Goal: Task Accomplishment & Management: Manage account settings

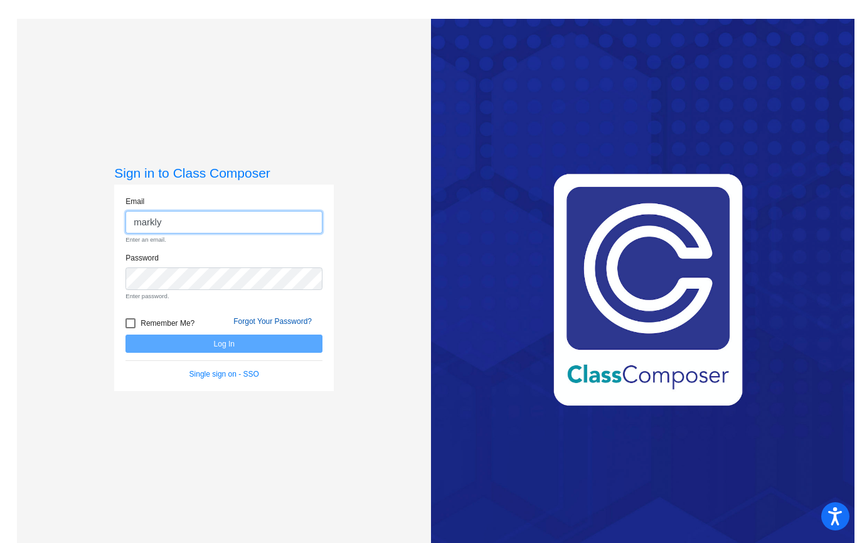
type input "markly"
click at [281, 322] on link "Forgot Your Password?" at bounding box center [272, 321] width 78 height 9
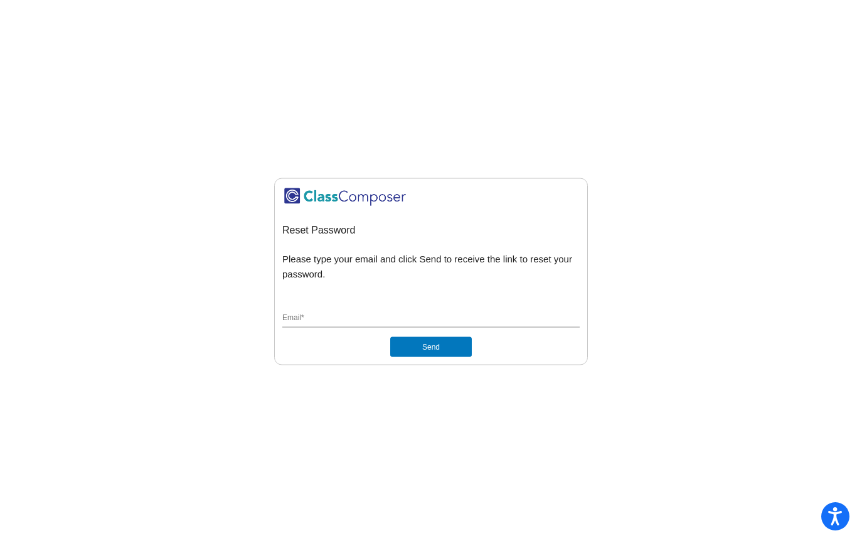
click at [359, 319] on input "Email *" at bounding box center [430, 318] width 297 height 11
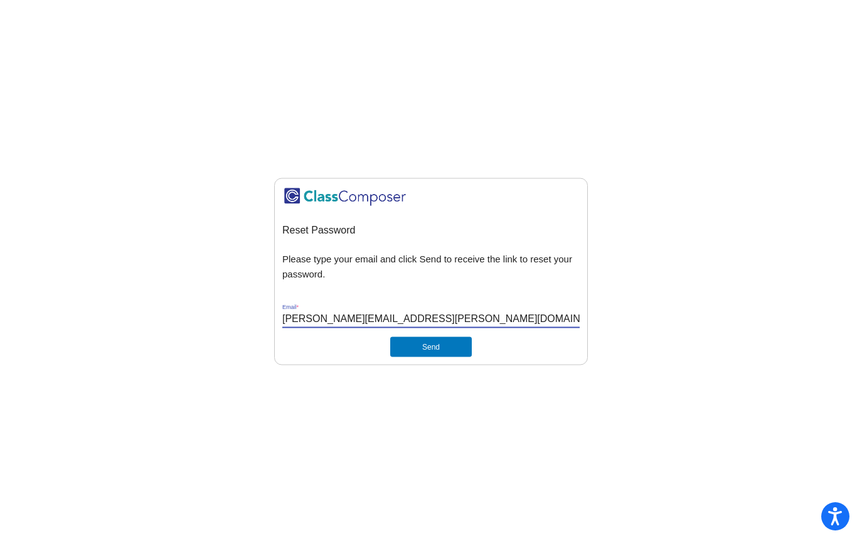
type input "[PERSON_NAME][EMAIL_ADDRESS][PERSON_NAME][DOMAIN_NAME]"
click at [436, 344] on button "Send" at bounding box center [431, 347] width 82 height 20
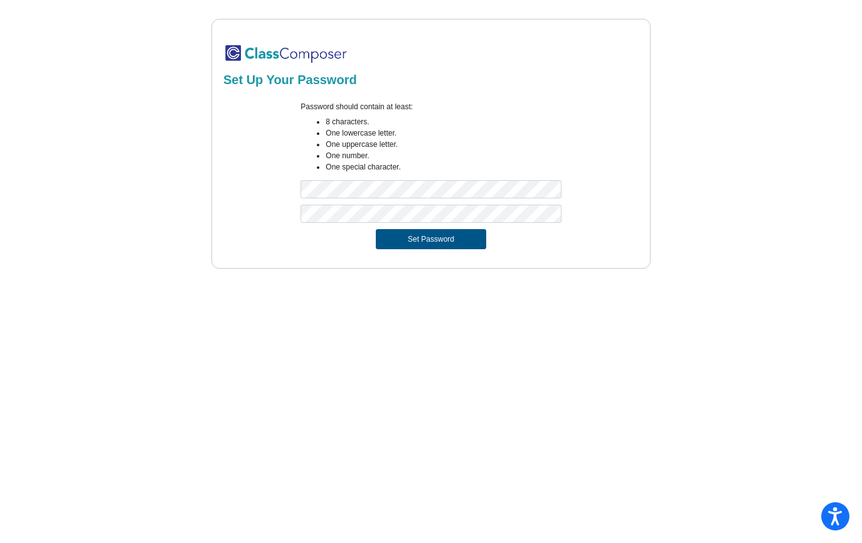
click at [435, 238] on button "Set Password" at bounding box center [431, 239] width 110 height 20
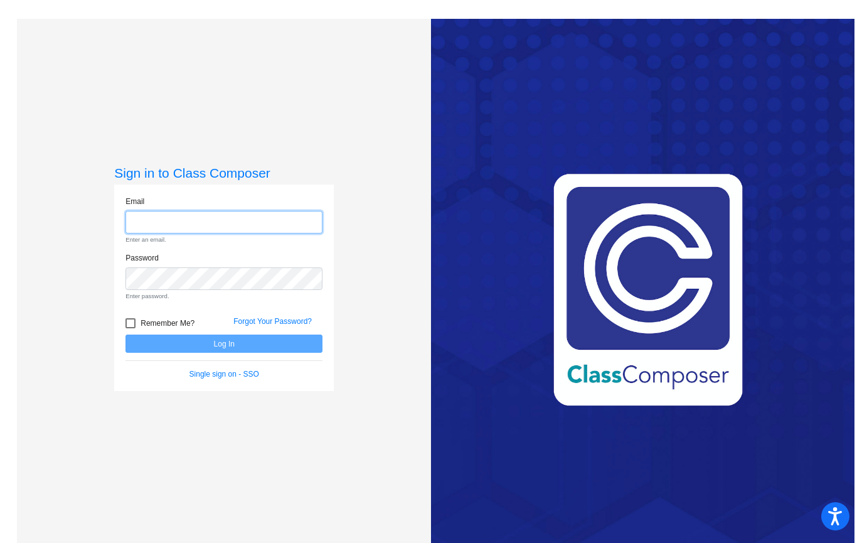
click at [239, 224] on input "email" at bounding box center [223, 222] width 197 height 23
click at [218, 231] on input "email" at bounding box center [223, 222] width 197 height 23
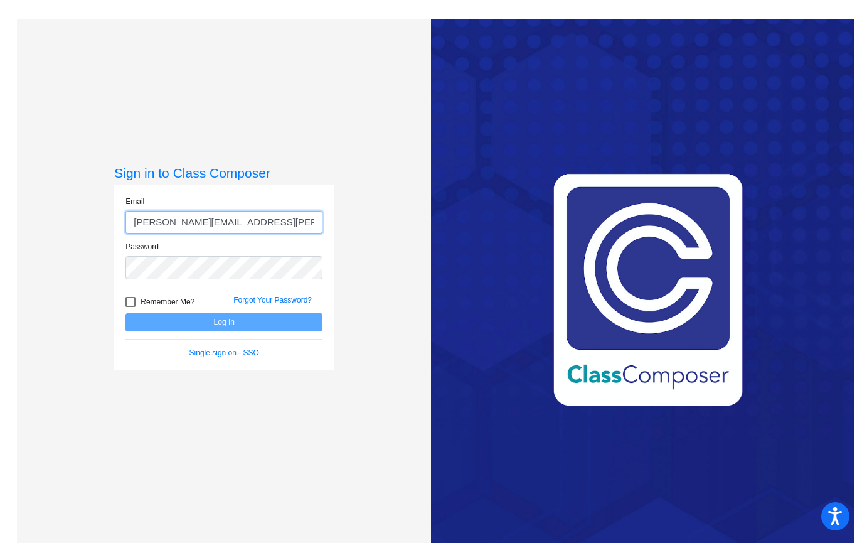
type input "[PERSON_NAME][EMAIL_ADDRESS][PERSON_NAME][DOMAIN_NAME]"
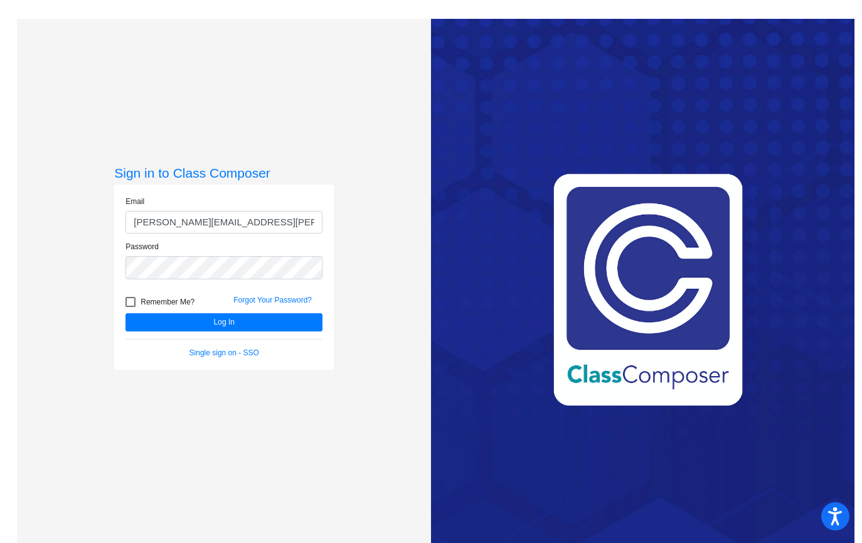
click at [133, 303] on div at bounding box center [130, 302] width 10 height 10
click at [131, 307] on input "Remember Me?" at bounding box center [130, 307] width 1 height 1
checkbox input "true"
click at [183, 319] on button "Log In" at bounding box center [223, 322] width 197 height 18
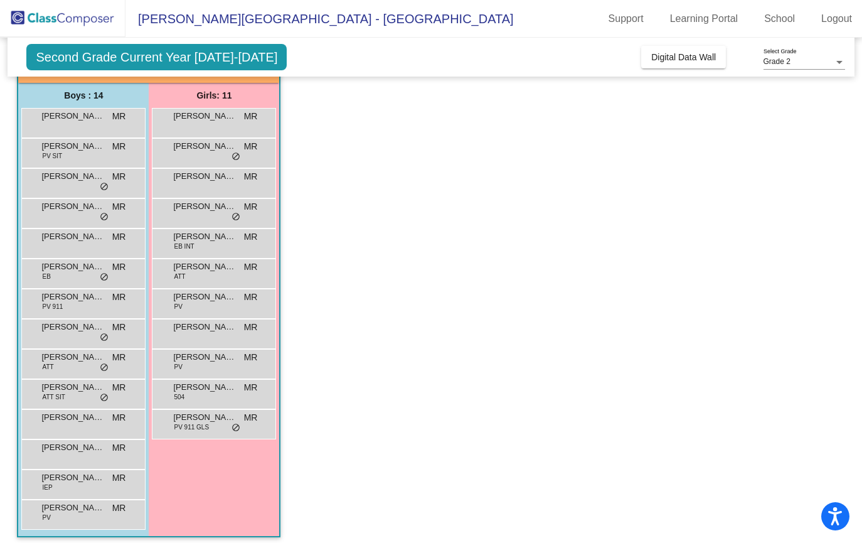
scroll to position [100, 0]
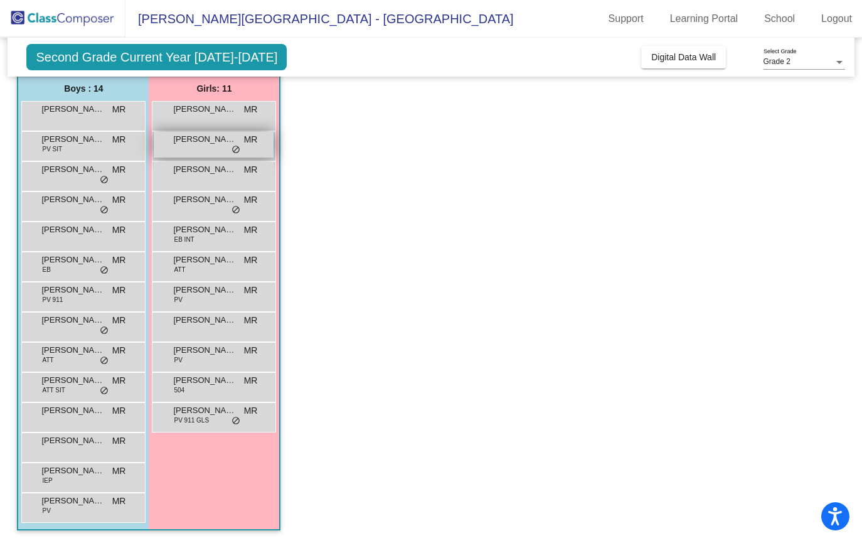
click at [212, 147] on div "[PERSON_NAME] MR [PERSON_NAME] do_not_disturb_alt" at bounding box center [214, 145] width 120 height 26
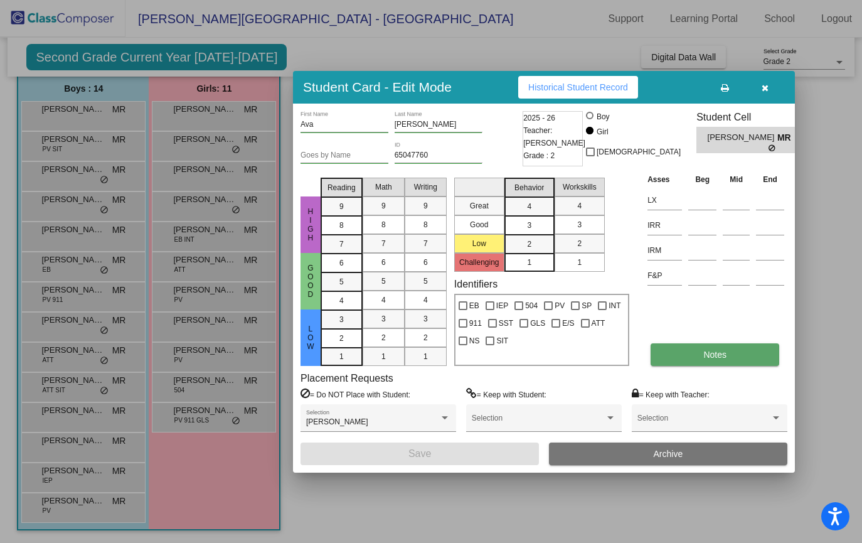
click at [717, 350] on span "Notes" at bounding box center [714, 354] width 23 height 10
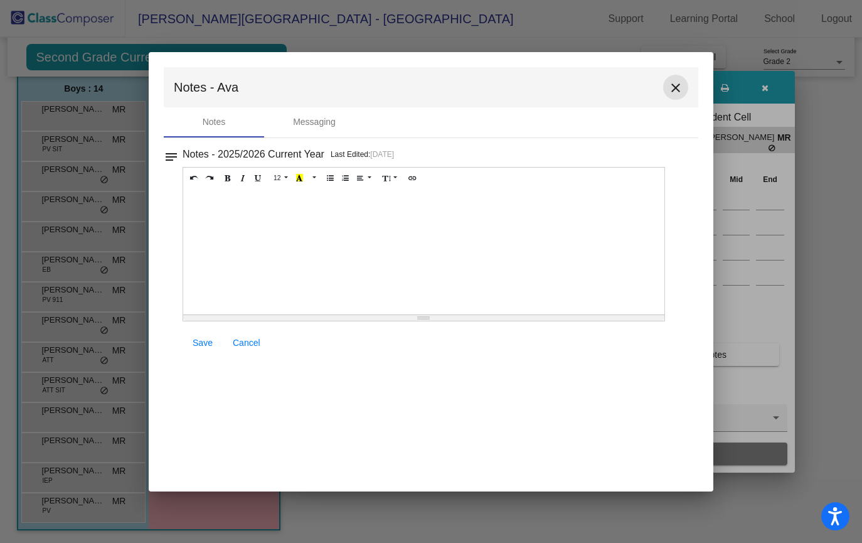
click at [674, 86] on mat-icon "close" at bounding box center [675, 87] width 15 height 15
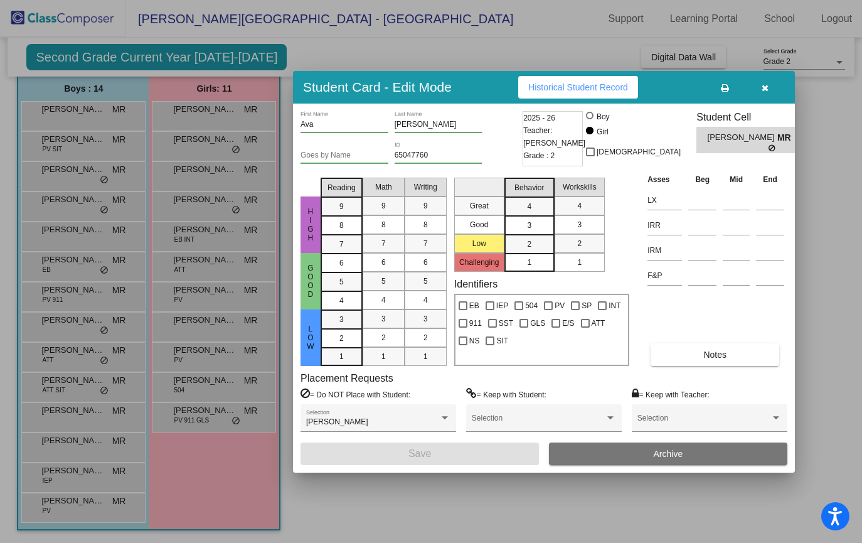
click at [82, 149] on div at bounding box center [431, 271] width 862 height 543
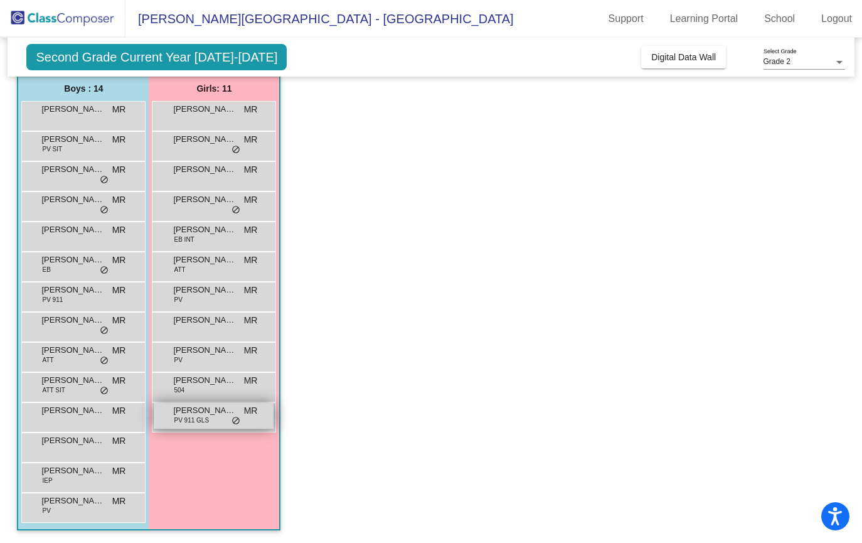
click at [200, 417] on span "PV 911 GLS" at bounding box center [191, 419] width 35 height 9
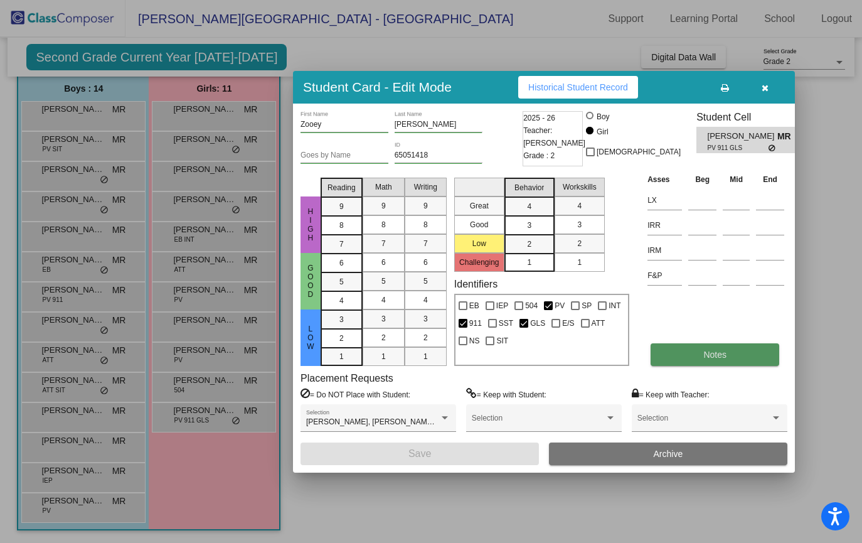
click at [722, 355] on span "Notes" at bounding box center [714, 354] width 23 height 10
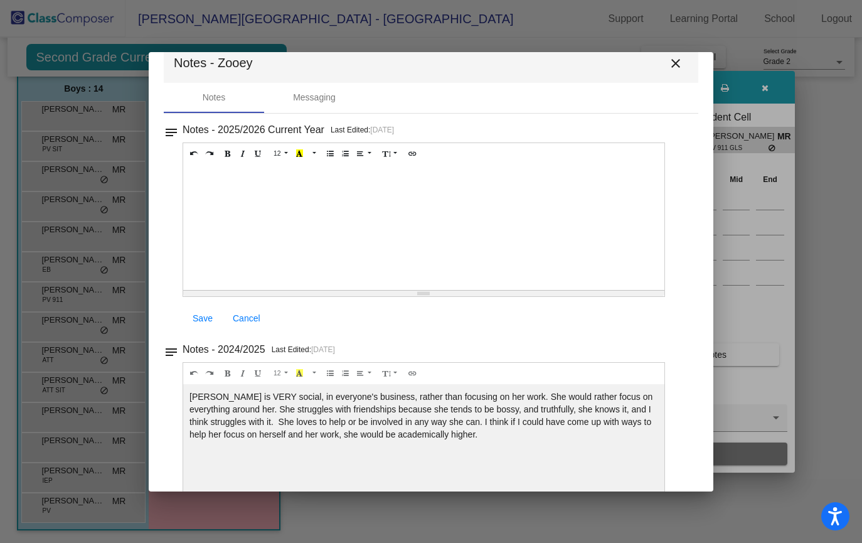
scroll to position [41, 0]
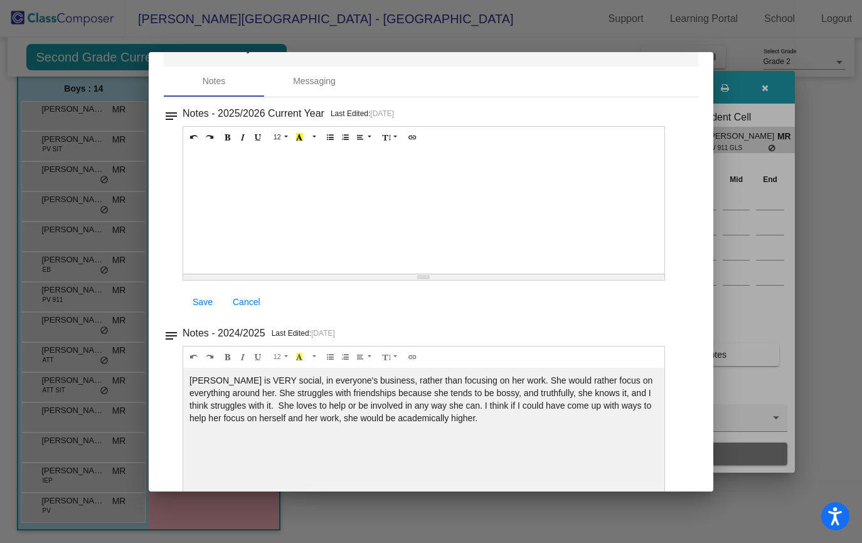
click at [501, 22] on div at bounding box center [431, 271] width 862 height 543
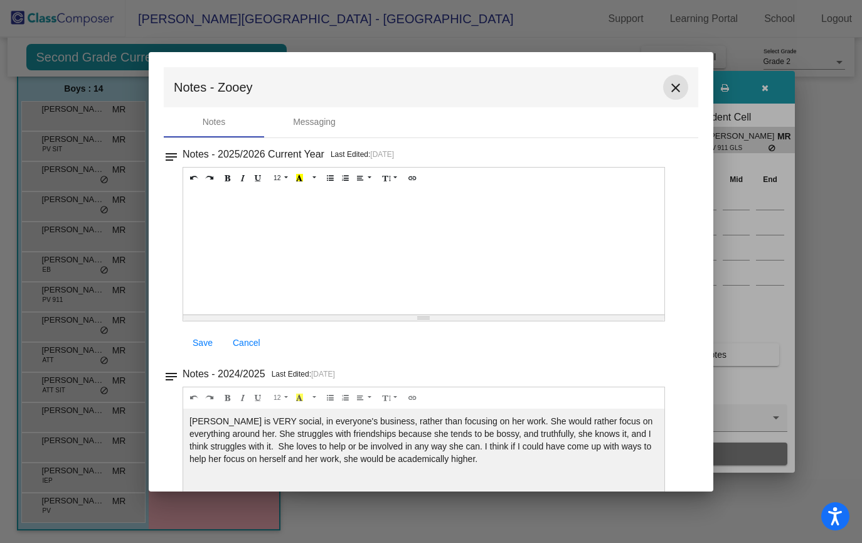
click at [668, 88] on mat-icon "close" at bounding box center [675, 87] width 15 height 15
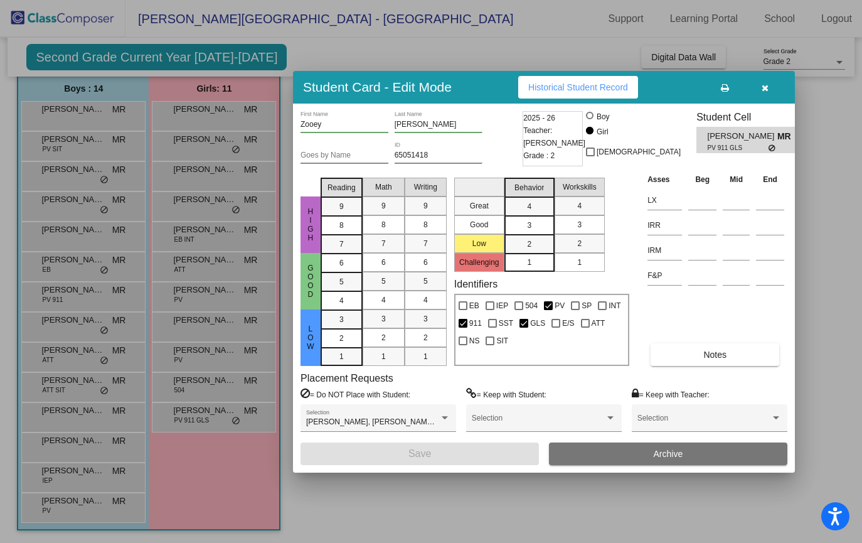
click at [204, 203] on div at bounding box center [431, 271] width 862 height 543
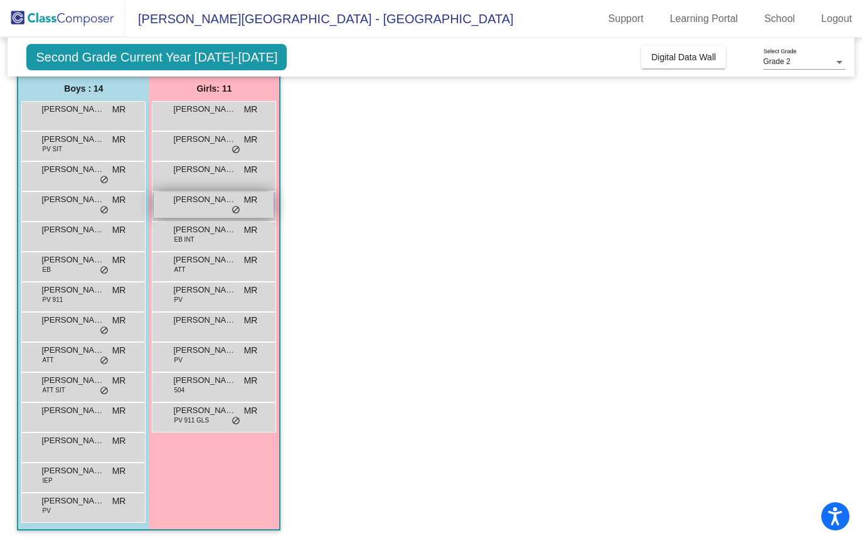
click at [210, 205] on span "[PERSON_NAME]" at bounding box center [204, 199] width 63 height 13
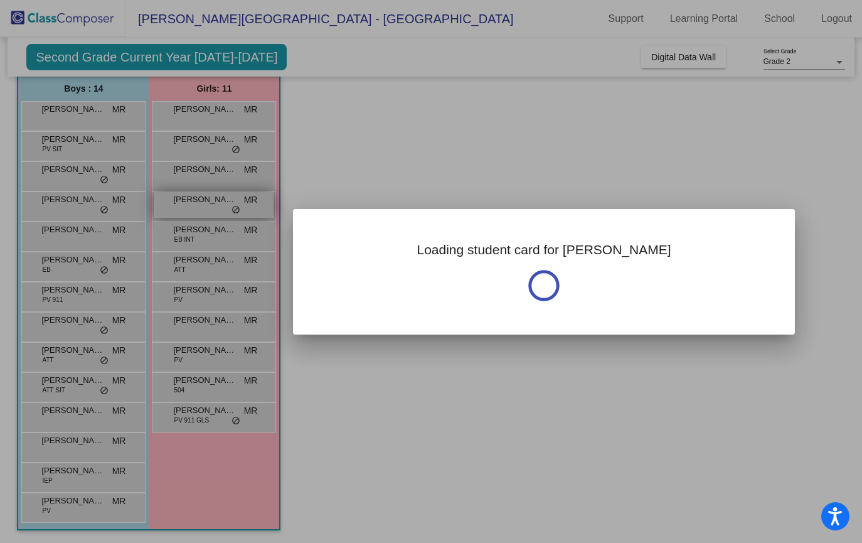
click at [210, 205] on div at bounding box center [431, 271] width 862 height 543
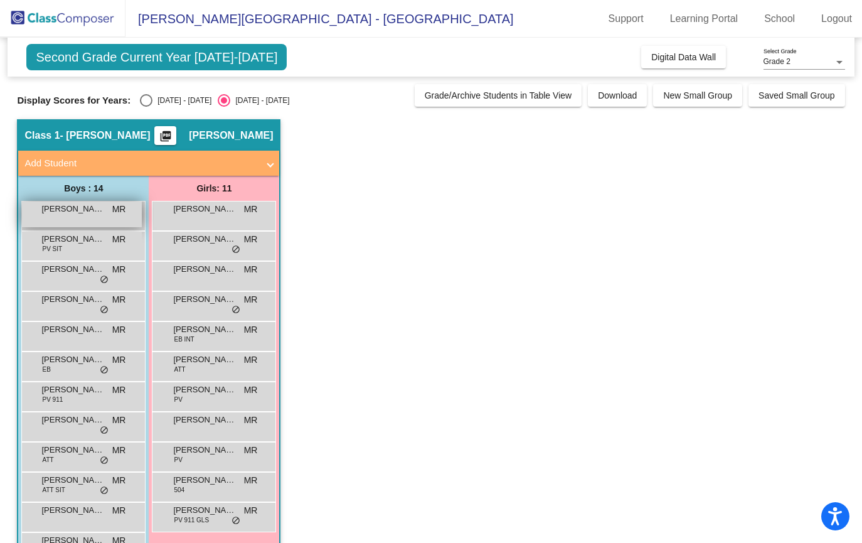
click at [101, 213] on span "[PERSON_NAME]" at bounding box center [72, 209] width 63 height 13
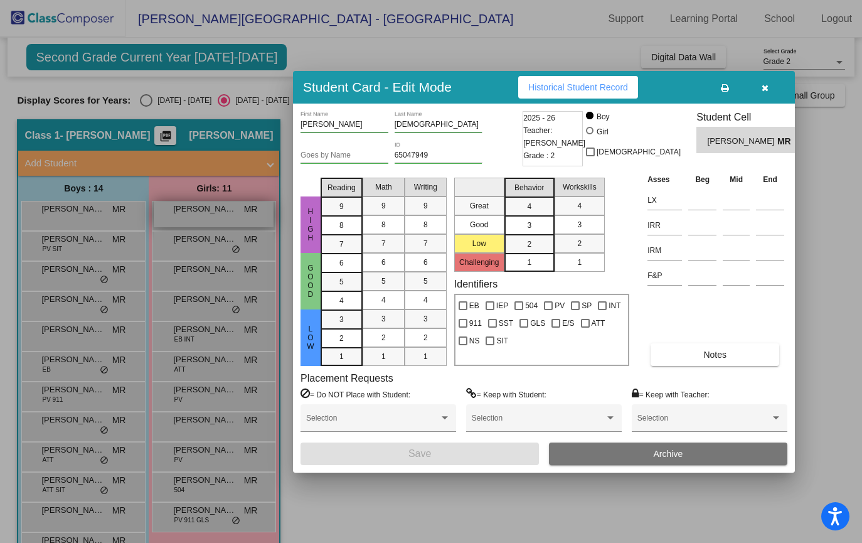
click at [206, 213] on div at bounding box center [431, 271] width 862 height 543
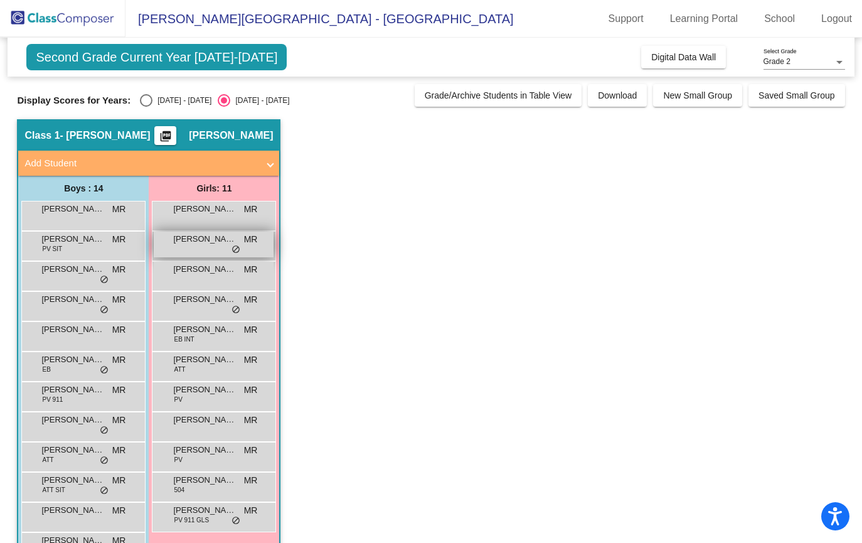
click at [197, 247] on div "[PERSON_NAME] MR [PERSON_NAME] do_not_disturb_alt" at bounding box center [214, 245] width 120 height 26
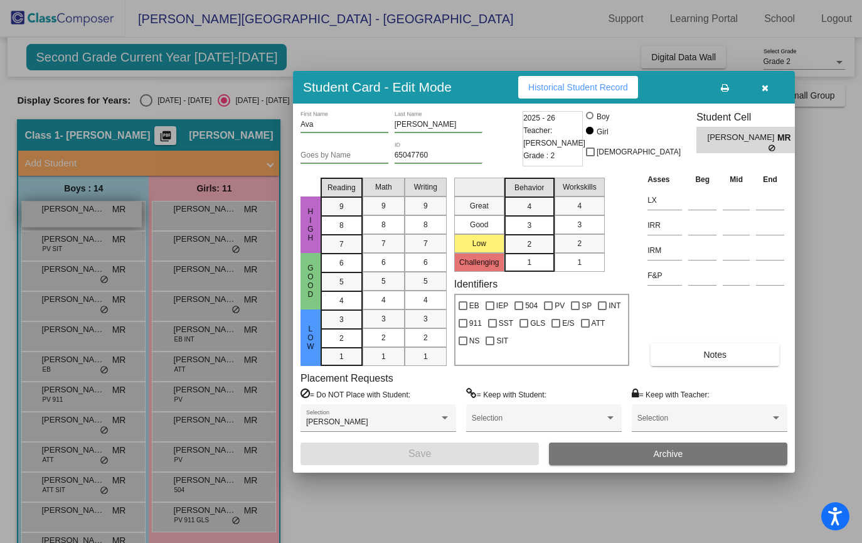
click at [107, 216] on div at bounding box center [431, 271] width 862 height 543
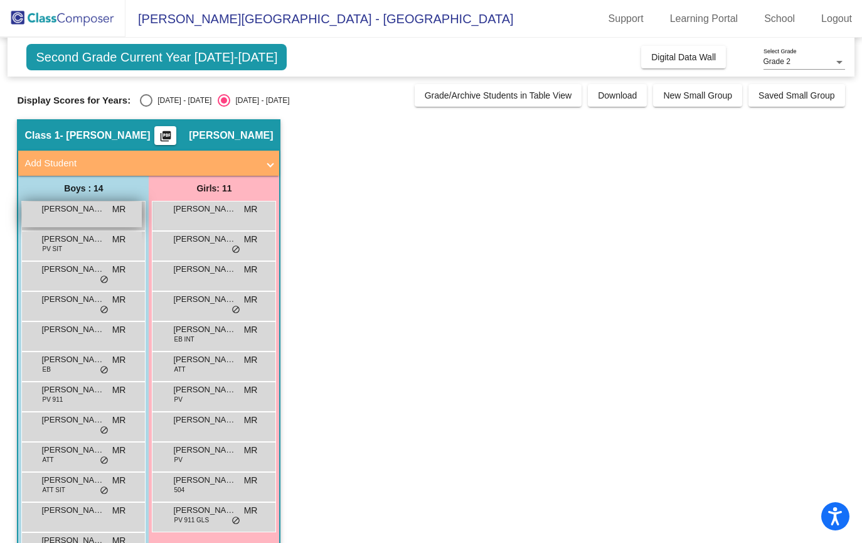
click at [82, 220] on div "[PERSON_NAME] MR lock do_not_disturb_alt" at bounding box center [82, 214] width 120 height 26
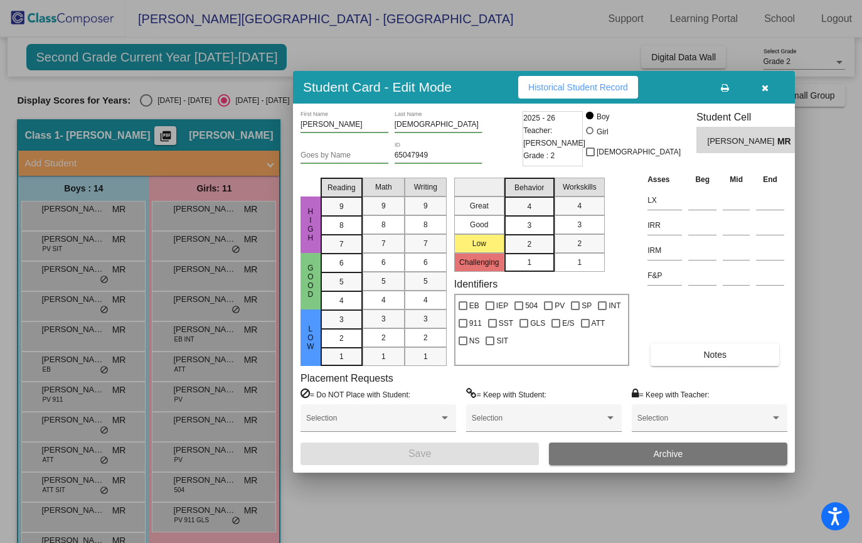
click at [172, 302] on div at bounding box center [431, 271] width 862 height 543
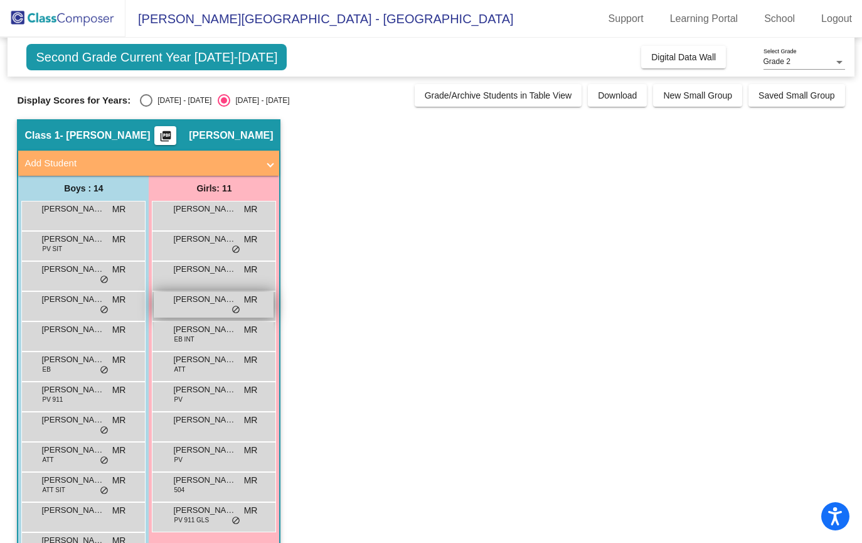
click at [172, 303] on div "[PERSON_NAME] MR lock do_not_disturb_alt" at bounding box center [214, 305] width 120 height 26
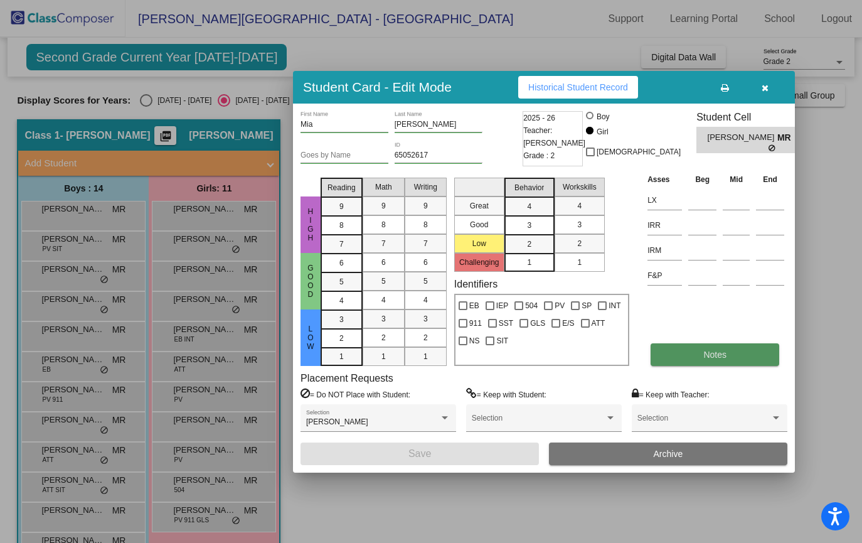
click at [732, 347] on button "Notes" at bounding box center [715, 354] width 129 height 23
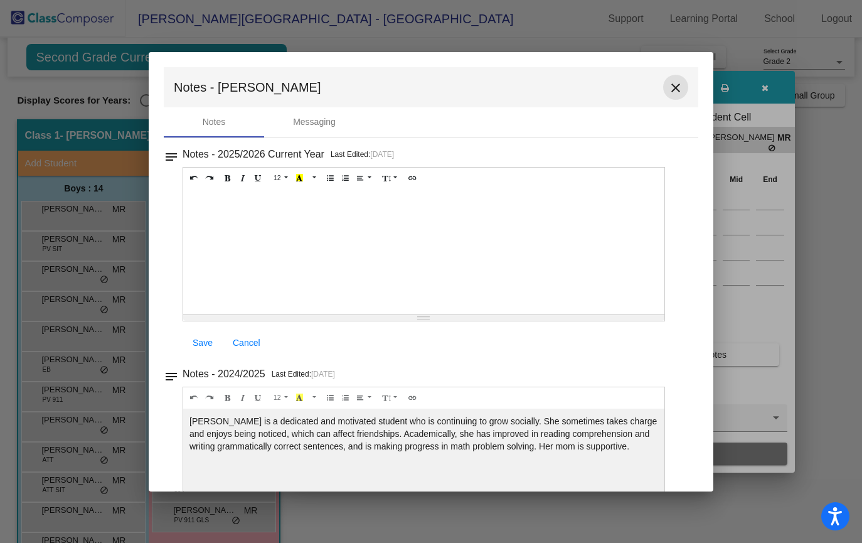
click at [668, 88] on mat-icon "close" at bounding box center [675, 87] width 15 height 15
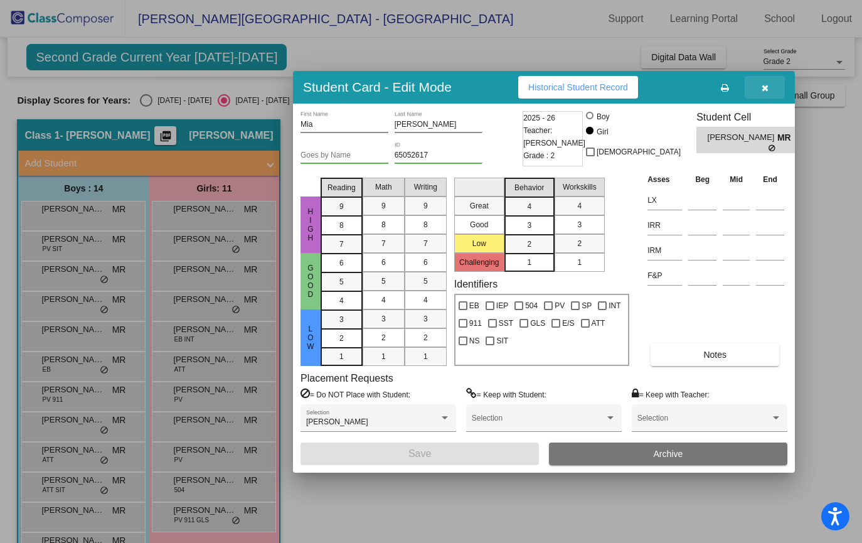
click at [762, 88] on icon "button" at bounding box center [765, 87] width 7 height 9
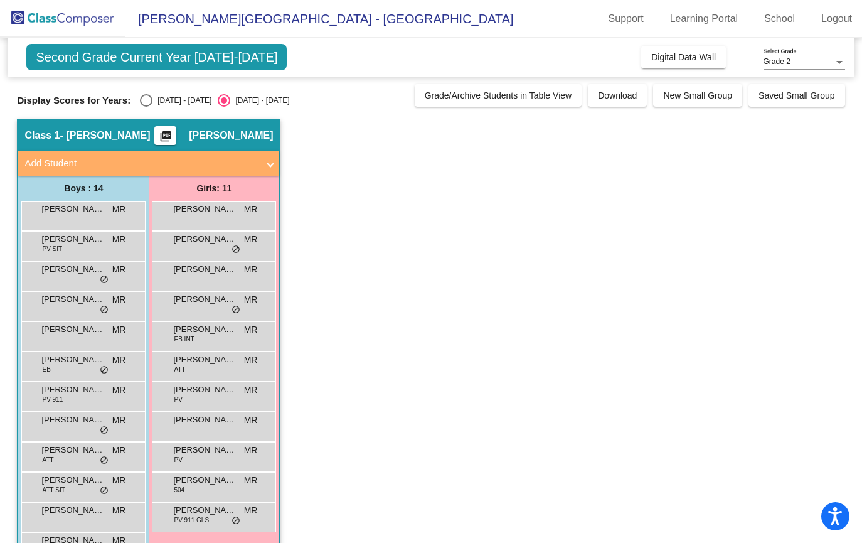
scroll to position [100, 0]
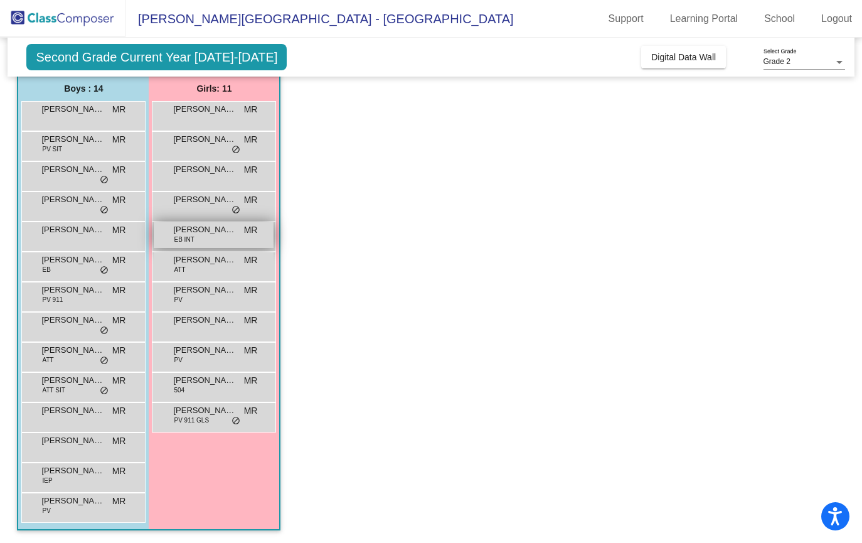
click at [207, 237] on div "[PERSON_NAME] [PERSON_NAME] INT MR lock do_not_disturb_alt" at bounding box center [214, 235] width 120 height 26
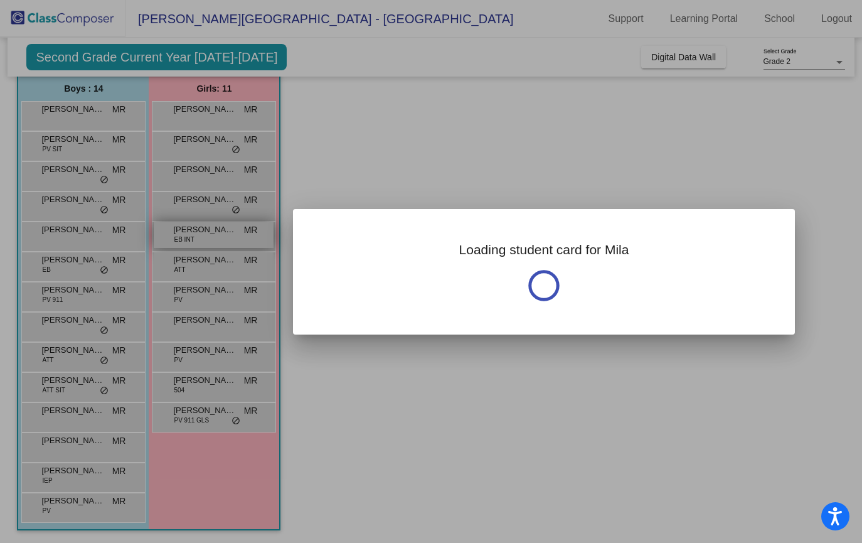
click at [207, 237] on div at bounding box center [431, 271] width 862 height 543
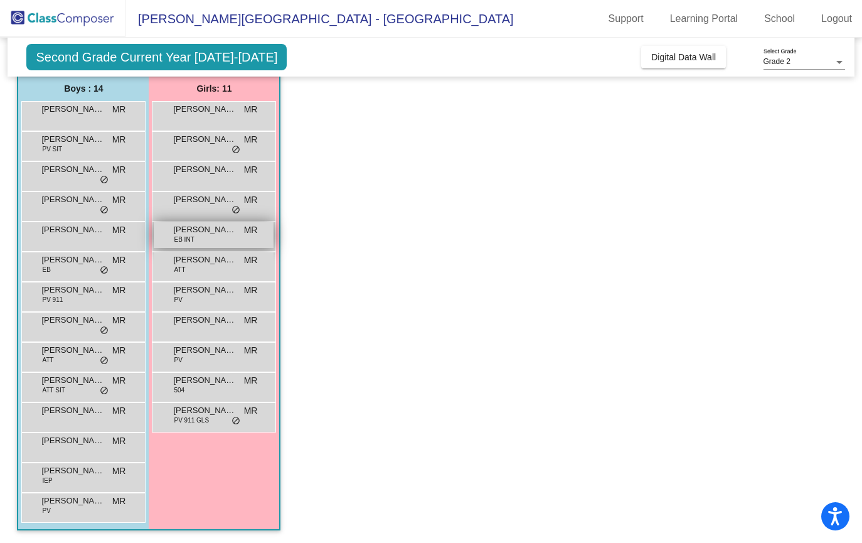
click at [169, 234] on div "[PERSON_NAME] [PERSON_NAME] INT MR lock do_not_disturb_alt" at bounding box center [214, 235] width 120 height 26
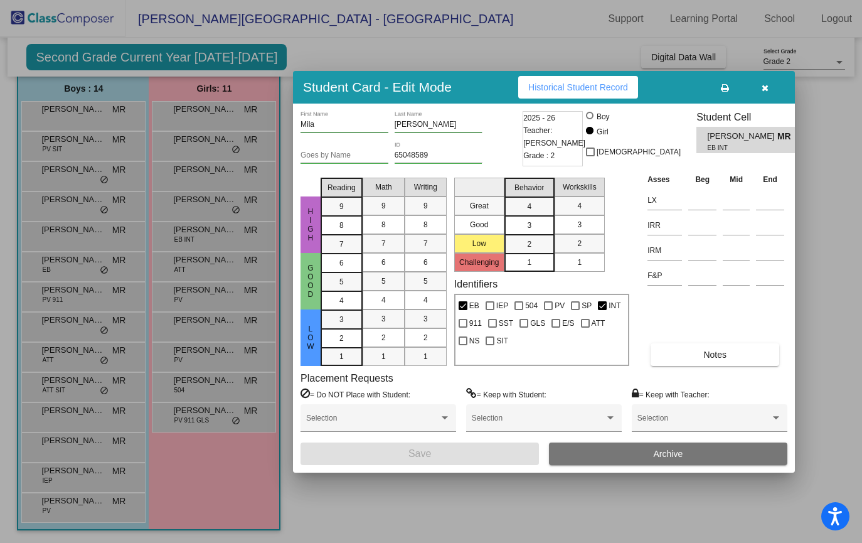
click at [51, 382] on div at bounding box center [431, 271] width 862 height 543
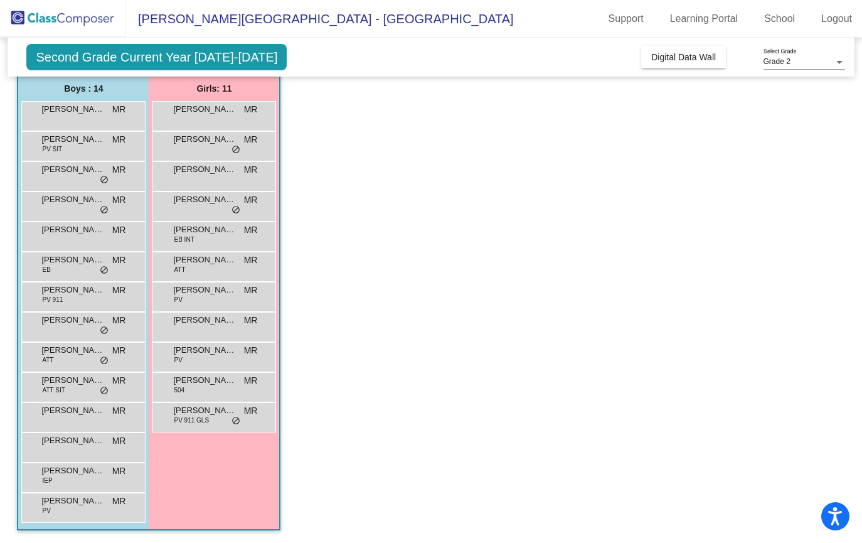
click at [51, 382] on span "[PERSON_NAME]" at bounding box center [72, 380] width 63 height 13
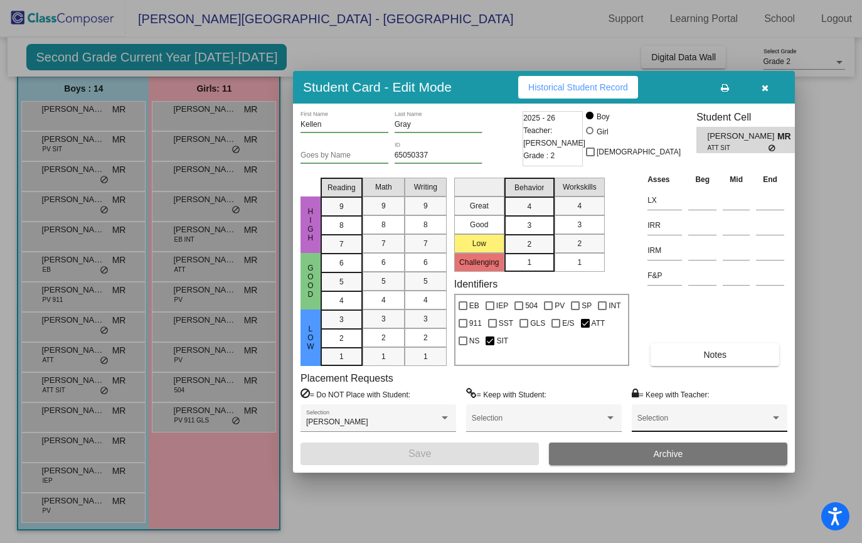
click at [710, 417] on div "Selection" at bounding box center [709, 421] width 144 height 23
click at [752, 389] on div at bounding box center [431, 271] width 862 height 543
click at [774, 421] on div at bounding box center [775, 417] width 11 height 9
click at [770, 408] on div at bounding box center [431, 271] width 862 height 543
click at [747, 357] on button "Notes" at bounding box center [715, 354] width 129 height 23
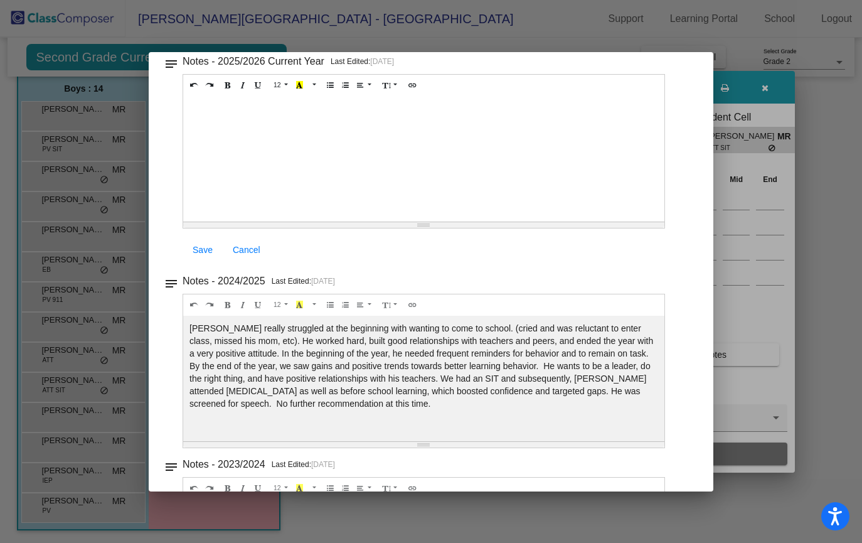
scroll to position [0, 0]
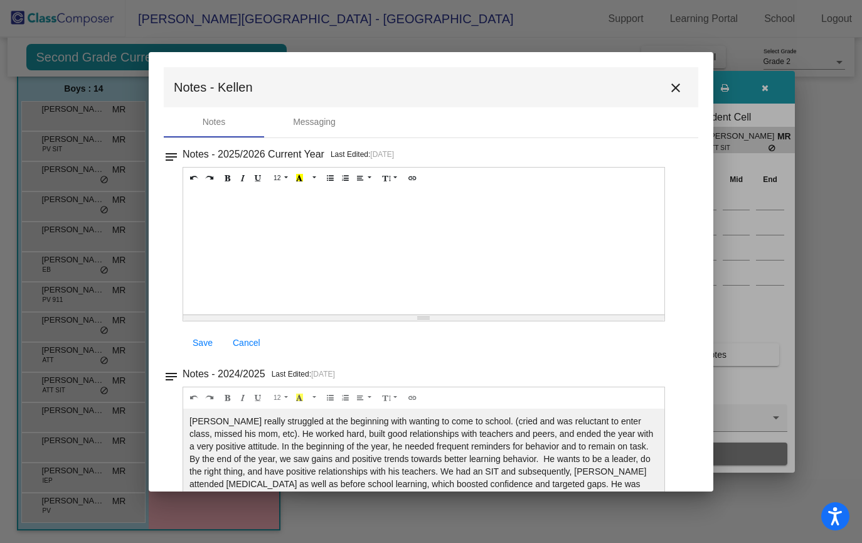
click at [670, 88] on mat-icon "close" at bounding box center [675, 87] width 15 height 15
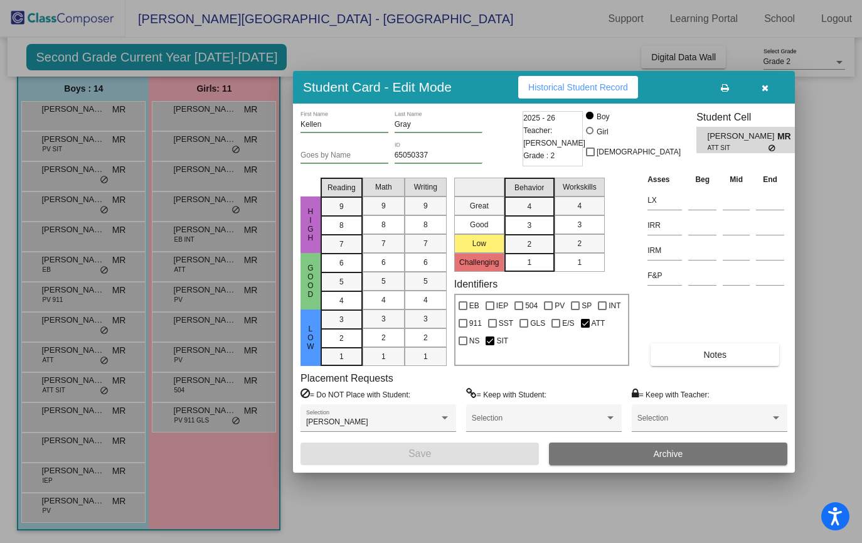
click at [80, 444] on div at bounding box center [431, 271] width 862 height 543
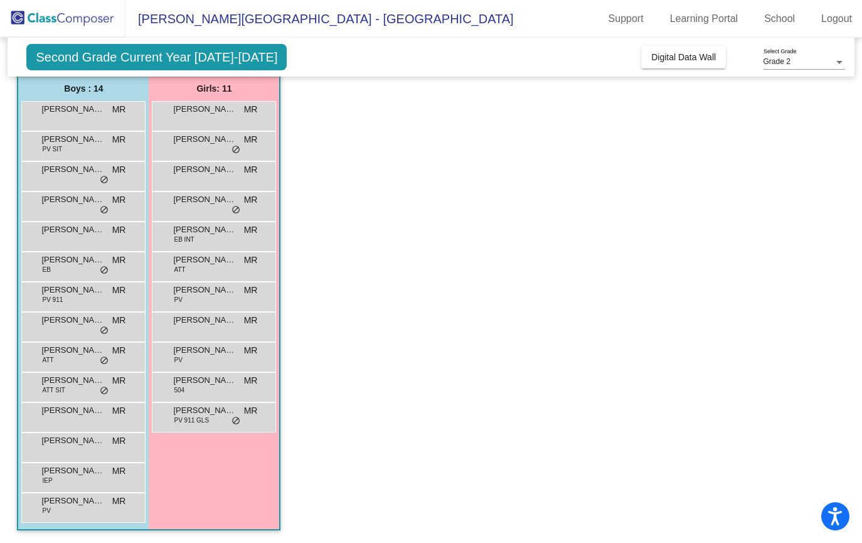
click at [80, 444] on span "[PERSON_NAME]" at bounding box center [72, 440] width 63 height 13
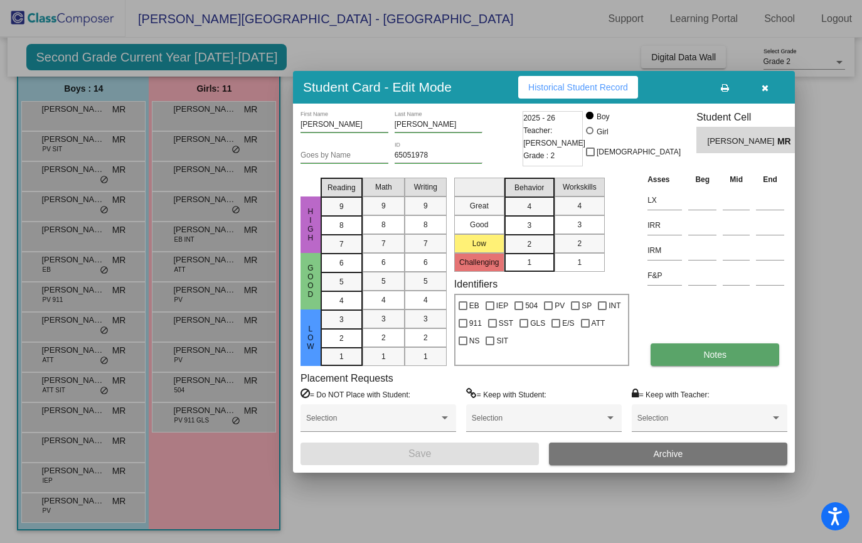
click at [718, 356] on span "Notes" at bounding box center [714, 354] width 23 height 10
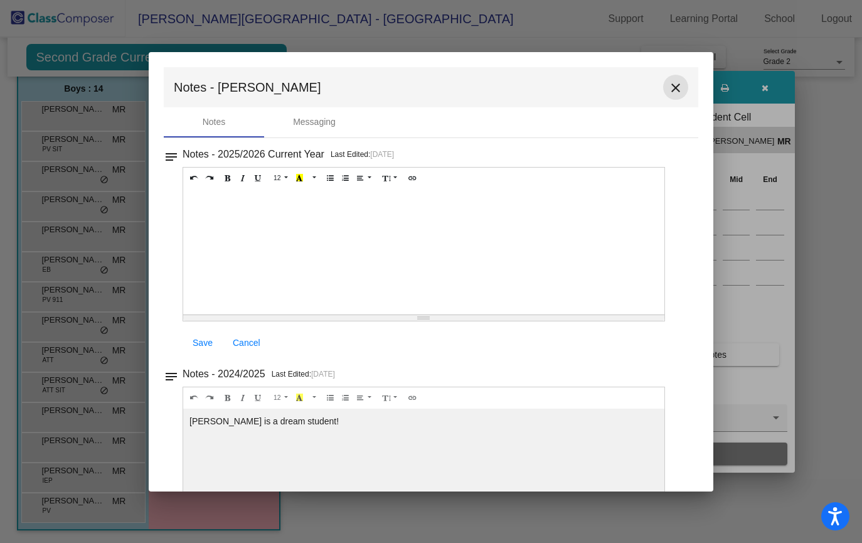
click at [668, 88] on mat-icon "close" at bounding box center [675, 87] width 15 height 15
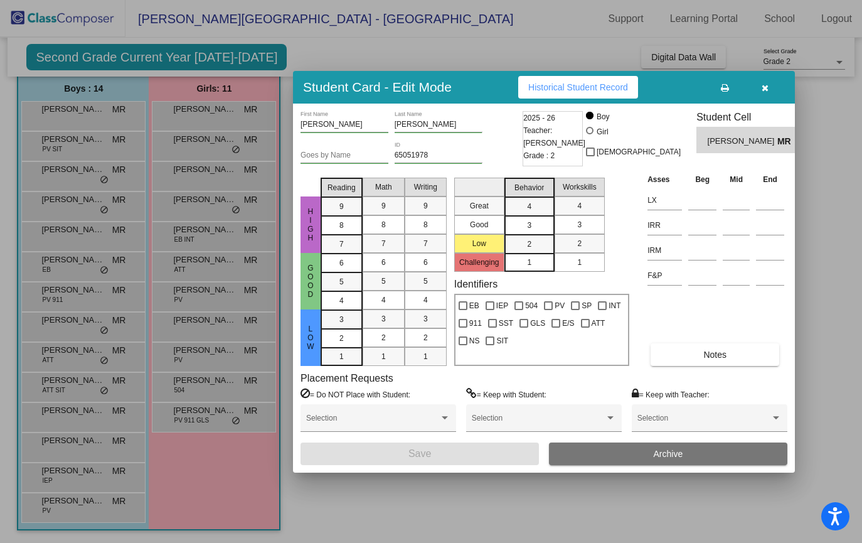
click at [80, 474] on div at bounding box center [431, 271] width 862 height 543
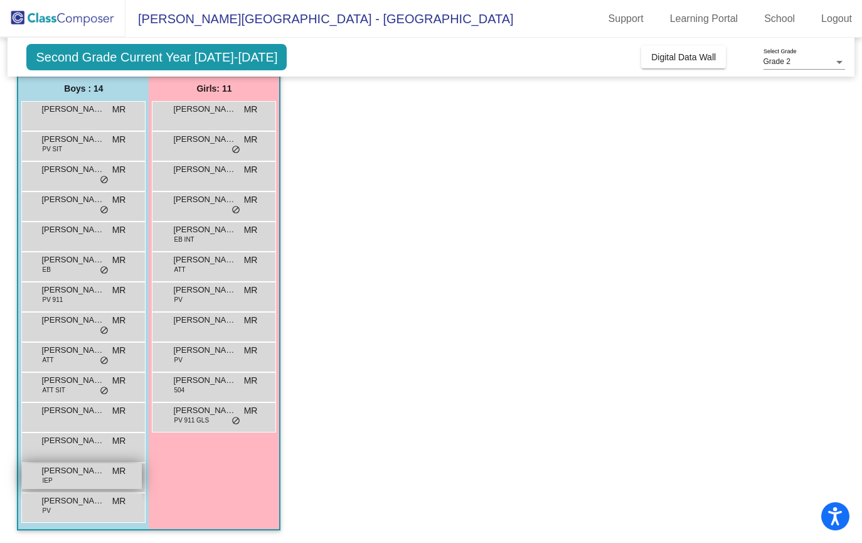
click at [80, 474] on span "[PERSON_NAME]" at bounding box center [72, 470] width 63 height 13
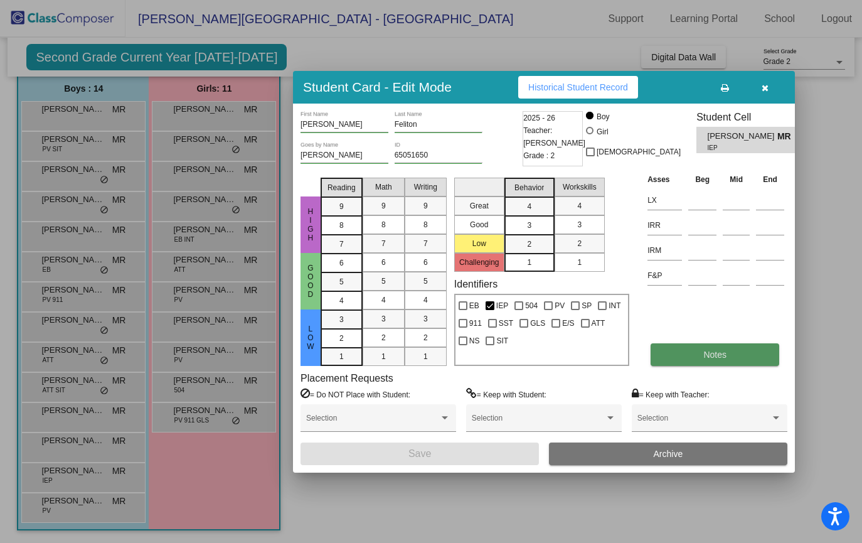
click at [718, 353] on span "Notes" at bounding box center [714, 354] width 23 height 10
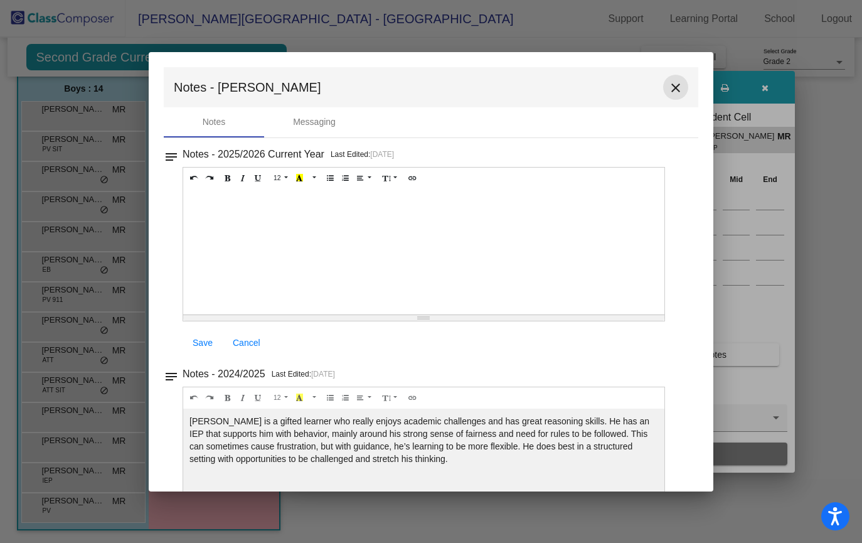
click at [668, 86] on mat-icon "close" at bounding box center [675, 87] width 15 height 15
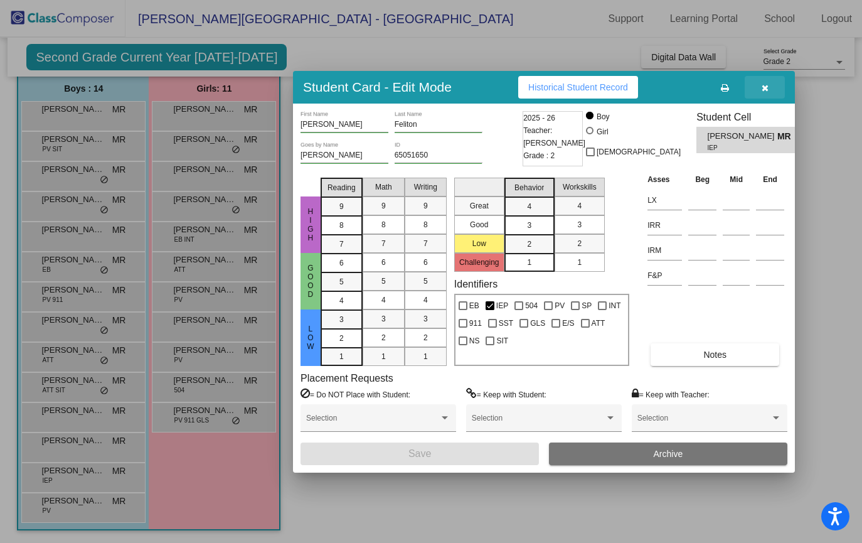
click at [762, 90] on icon "button" at bounding box center [765, 87] width 7 height 9
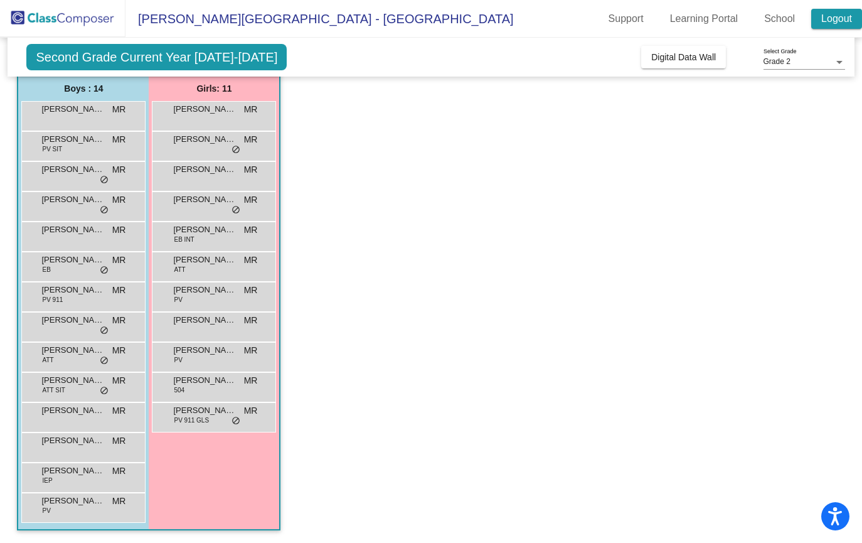
click at [832, 20] on link "Logout" at bounding box center [836, 19] width 51 height 20
